Goal: Information Seeking & Learning: Learn about a topic

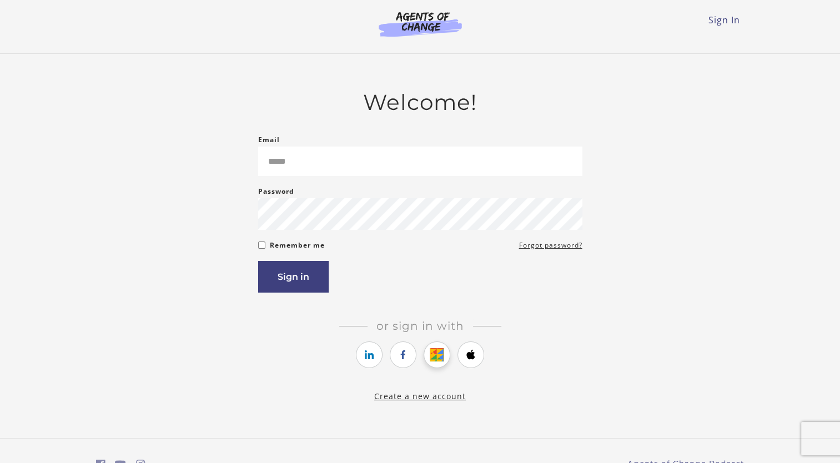
click at [432, 354] on icon "https://courses.thinkific.com/users/auth/google?ss%5Breferral%5D=&ss%5Buser_ret…" at bounding box center [437, 354] width 14 height 13
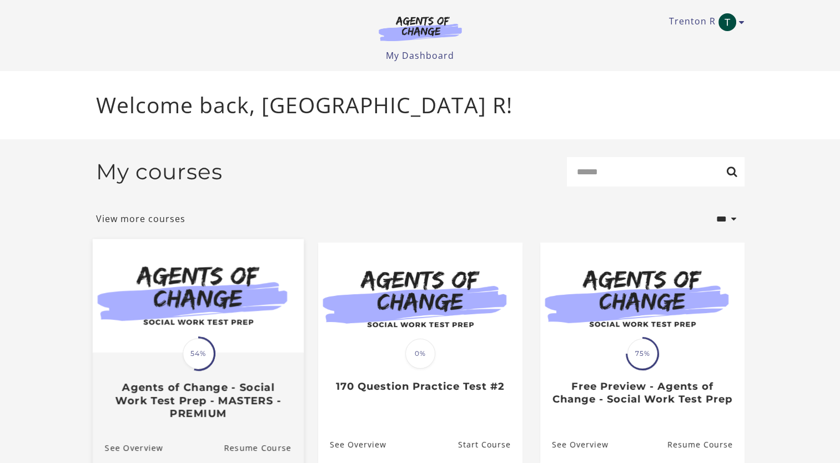
scroll to position [47, 0]
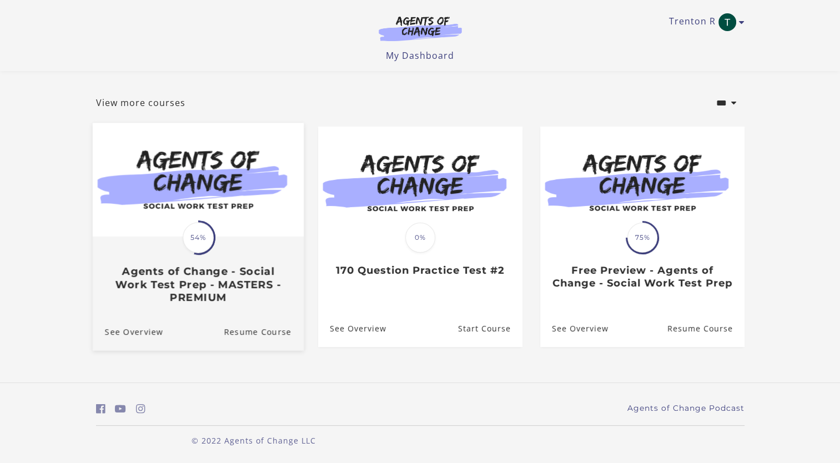
click at [191, 291] on h3 "Agents of Change - Social Work Test Prep - MASTERS - PREMIUM" at bounding box center [197, 284] width 187 height 39
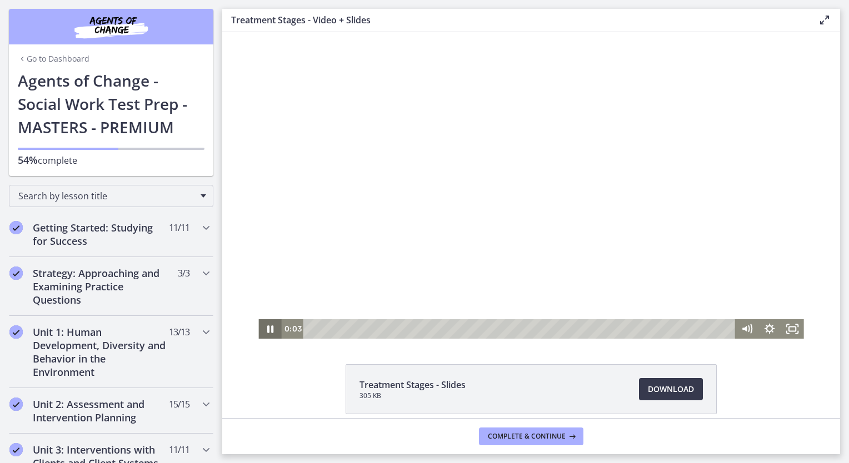
click at [265, 333] on icon "Pause" at bounding box center [269, 328] width 23 height 19
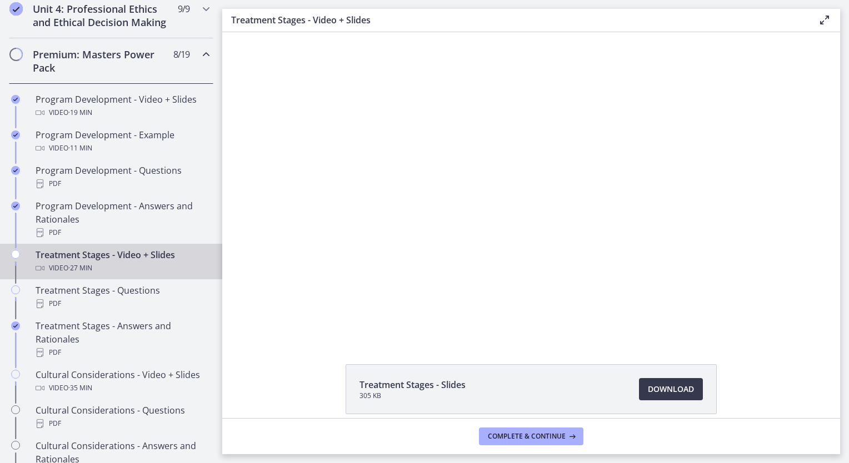
scroll to position [495, 0]
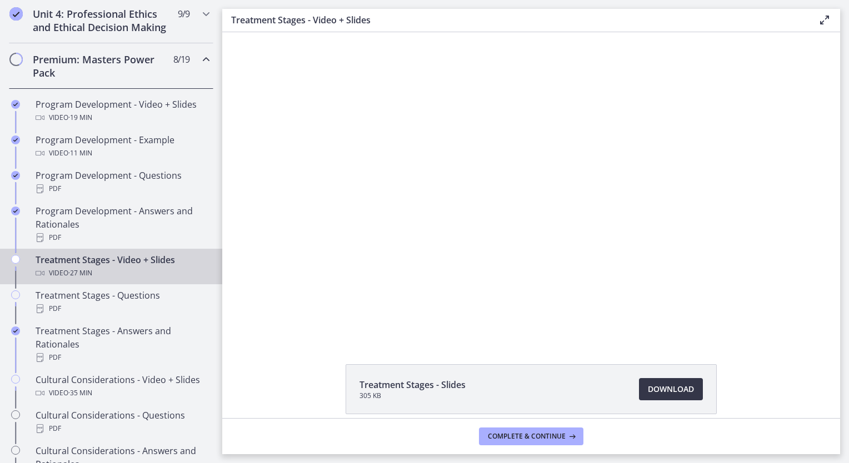
click at [665, 394] on span "Download Opens in a new window" at bounding box center [671, 389] width 46 height 13
